Goal: Information Seeking & Learning: Learn about a topic

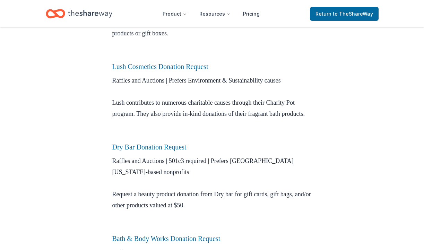
scroll to position [318, 0]
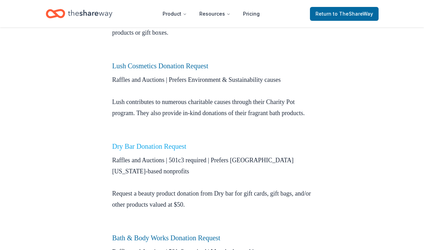
click at [164, 150] on link "Dry Bar Donation Request" at bounding box center [149, 147] width 74 height 8
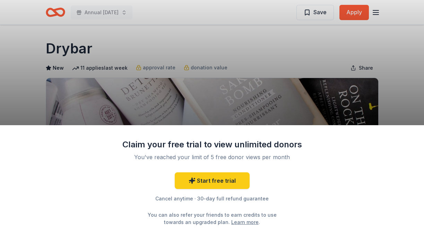
scroll to position [2, 0]
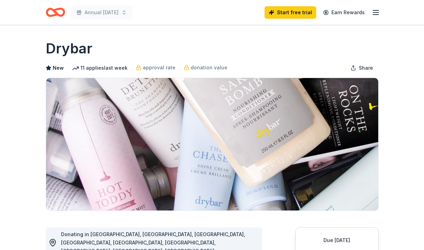
scroll to position [2, 0]
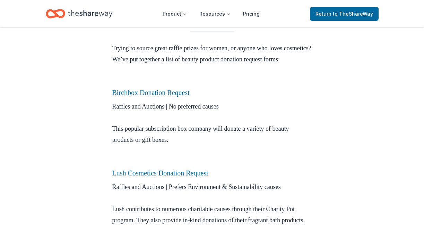
scroll to position [211, 0]
click at [149, 96] on link "Birchbox Donation Request" at bounding box center [150, 93] width 77 height 8
